Goal: Find specific page/section: Find specific page/section

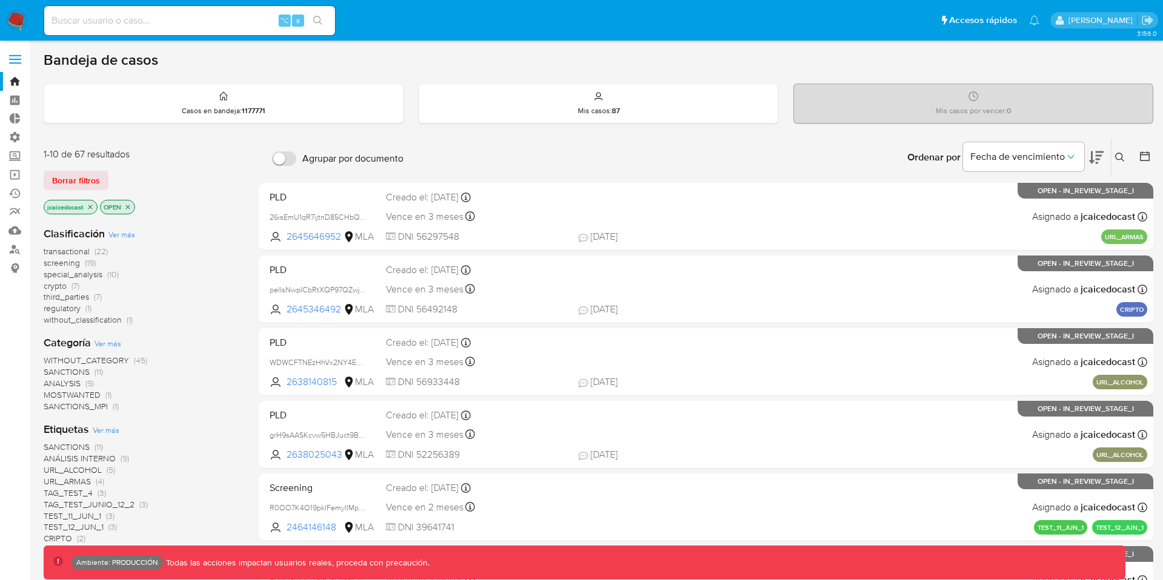
click at [15, 60] on label at bounding box center [15, 59] width 30 height 25
click at [0, 0] on input "checkbox" at bounding box center [0, 0] width 0 height 0
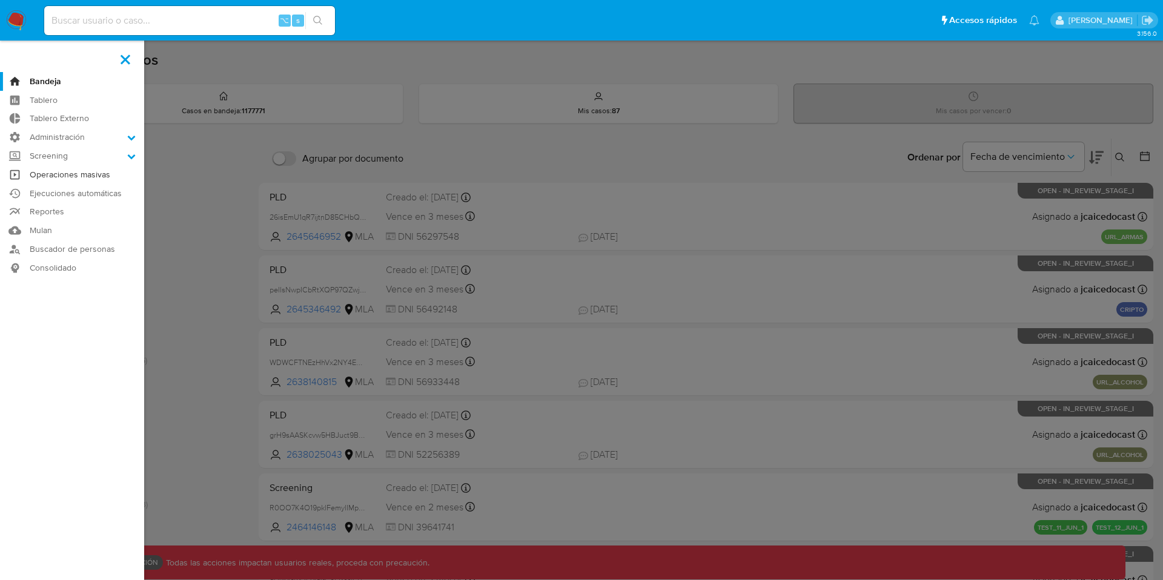
click at [56, 173] on link "Operaciones masivas" at bounding box center [72, 174] width 144 height 19
